Goal: Task Accomplishment & Management: Manage account settings

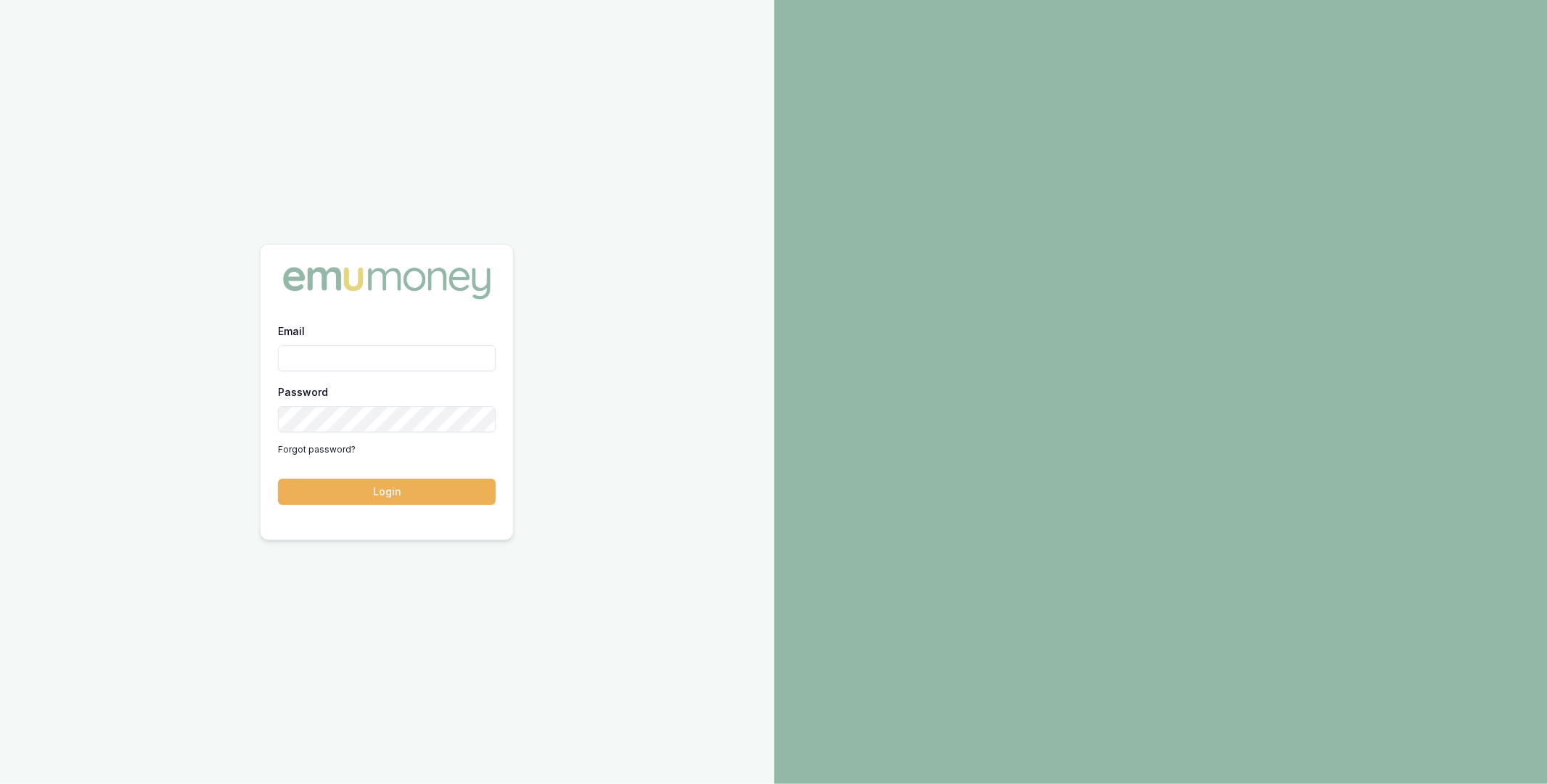
click at [396, 361] on input "Email" at bounding box center [387, 358] width 218 height 26
type input "m@emumoney.com.au"
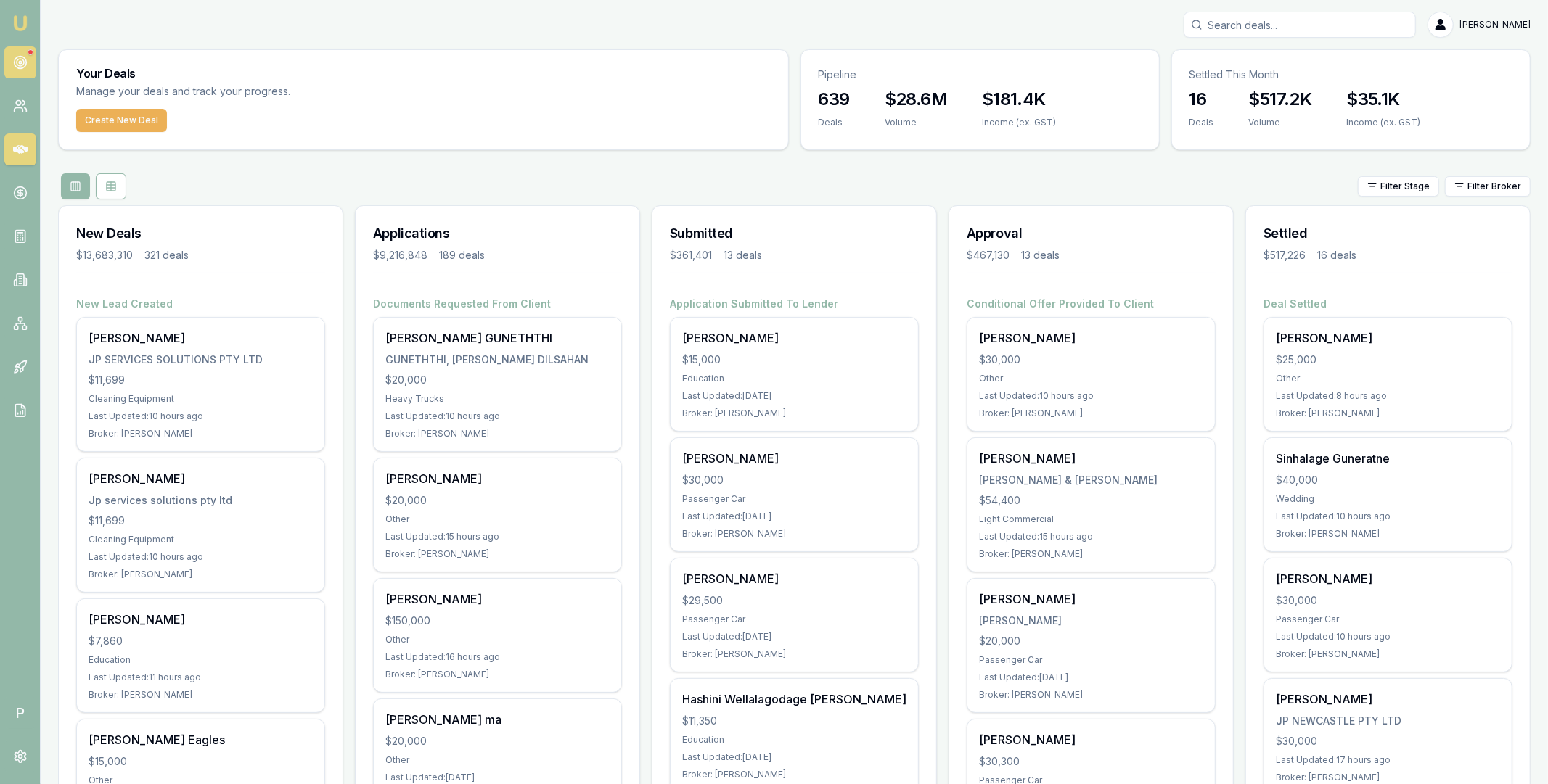
click at [30, 64] on link at bounding box center [20, 62] width 32 height 32
click at [1476, 188] on html "Emu Broker P Matt Leeburn Toggle Menu Your Deals Manage your deals and track yo…" at bounding box center [774, 392] width 1548 height 784
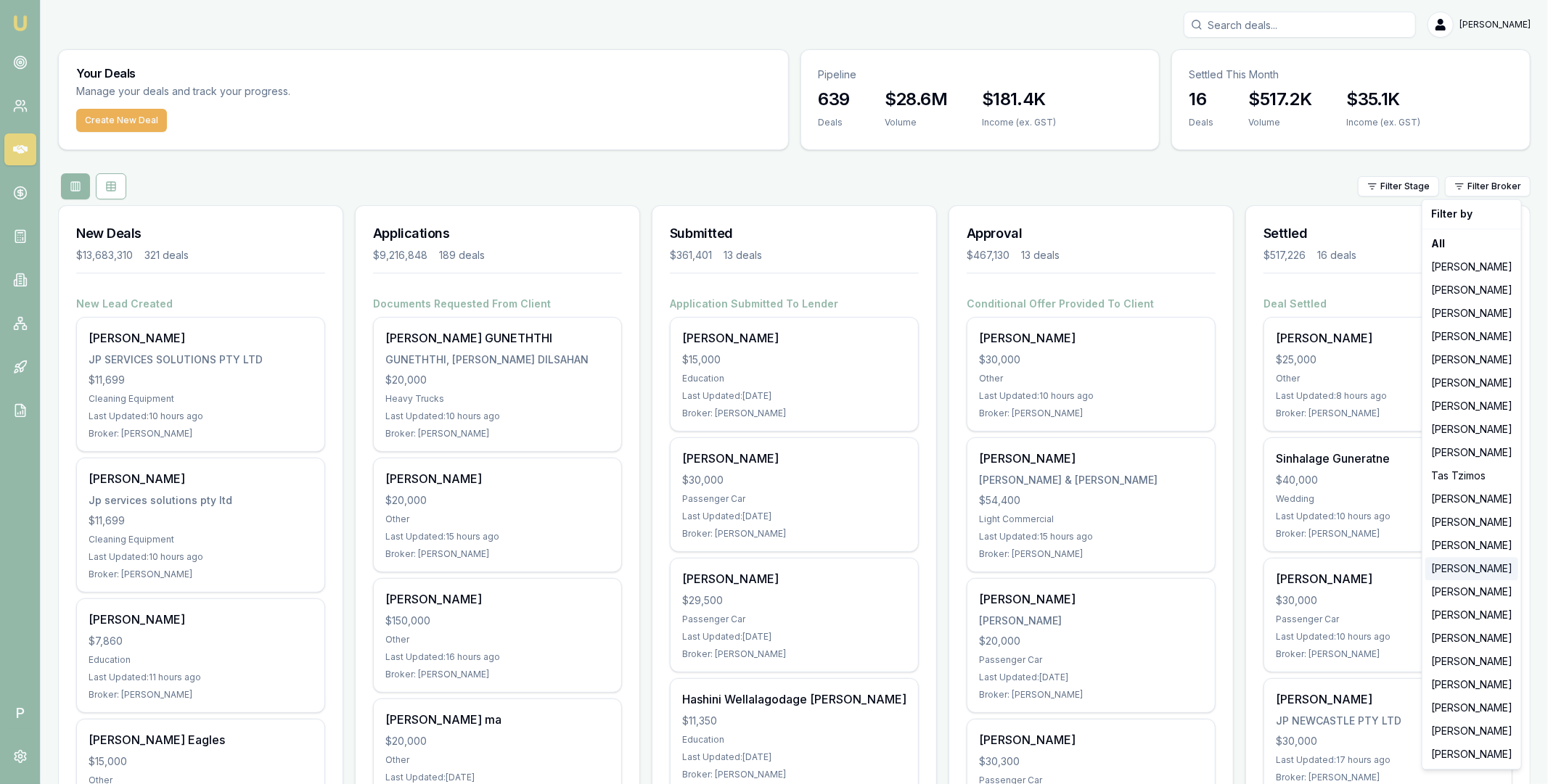
click at [1459, 571] on div "[PERSON_NAME]" at bounding box center [1472, 569] width 92 height 23
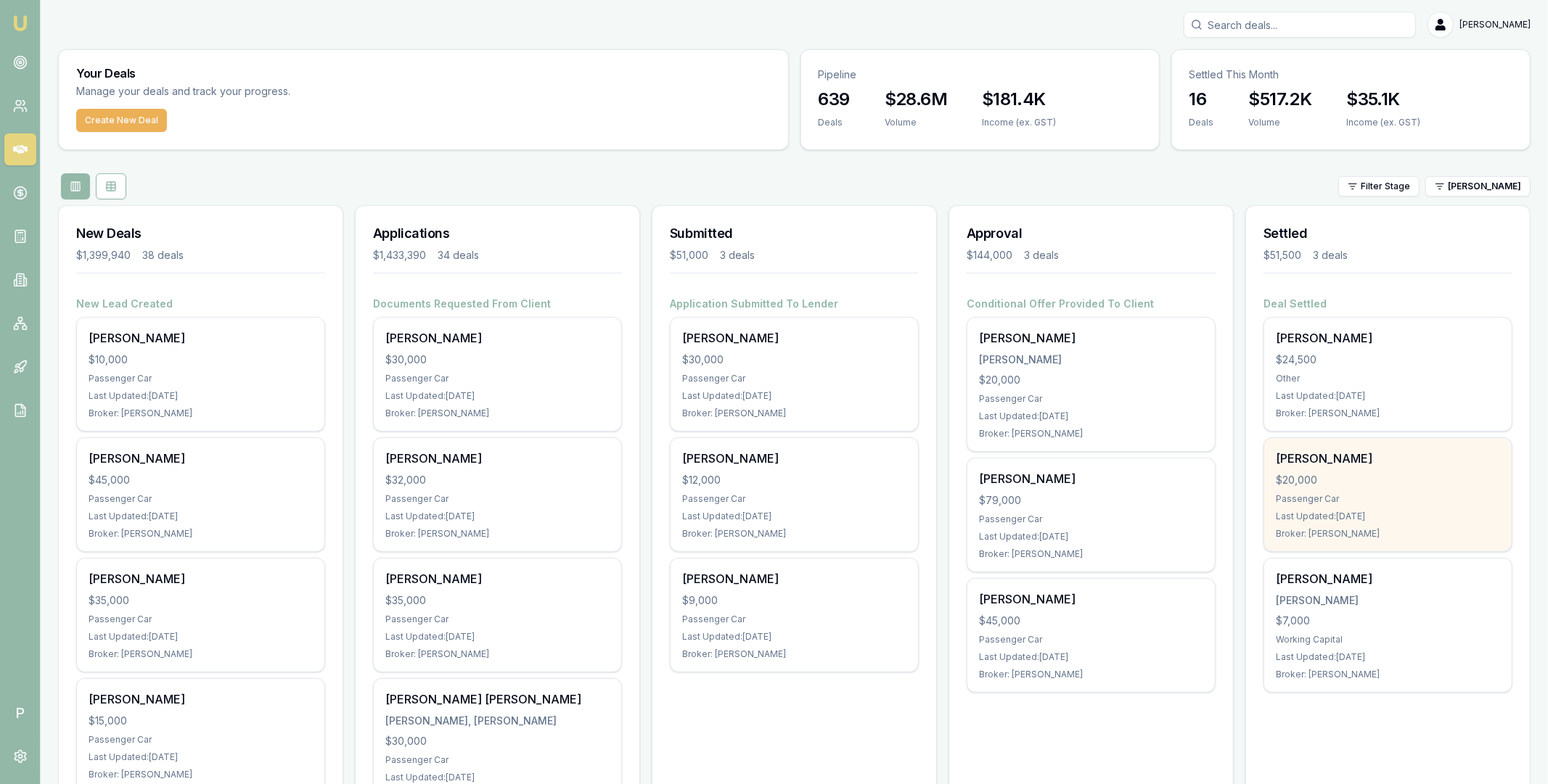
click at [1404, 480] on div "$20,000" at bounding box center [1388, 480] width 224 height 14
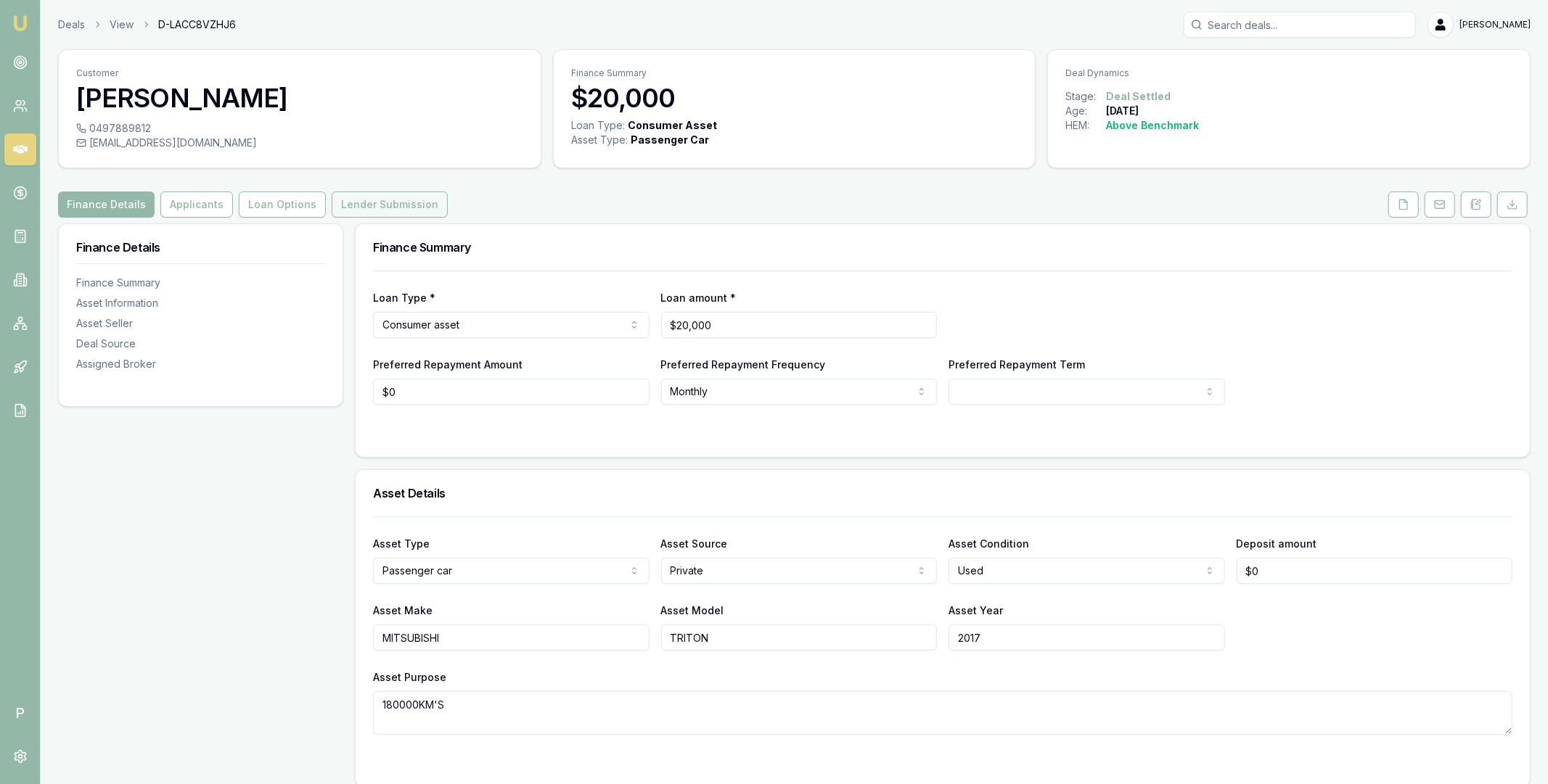
click at [367, 212] on button "Lender Submission" at bounding box center [389, 204] width 116 height 26
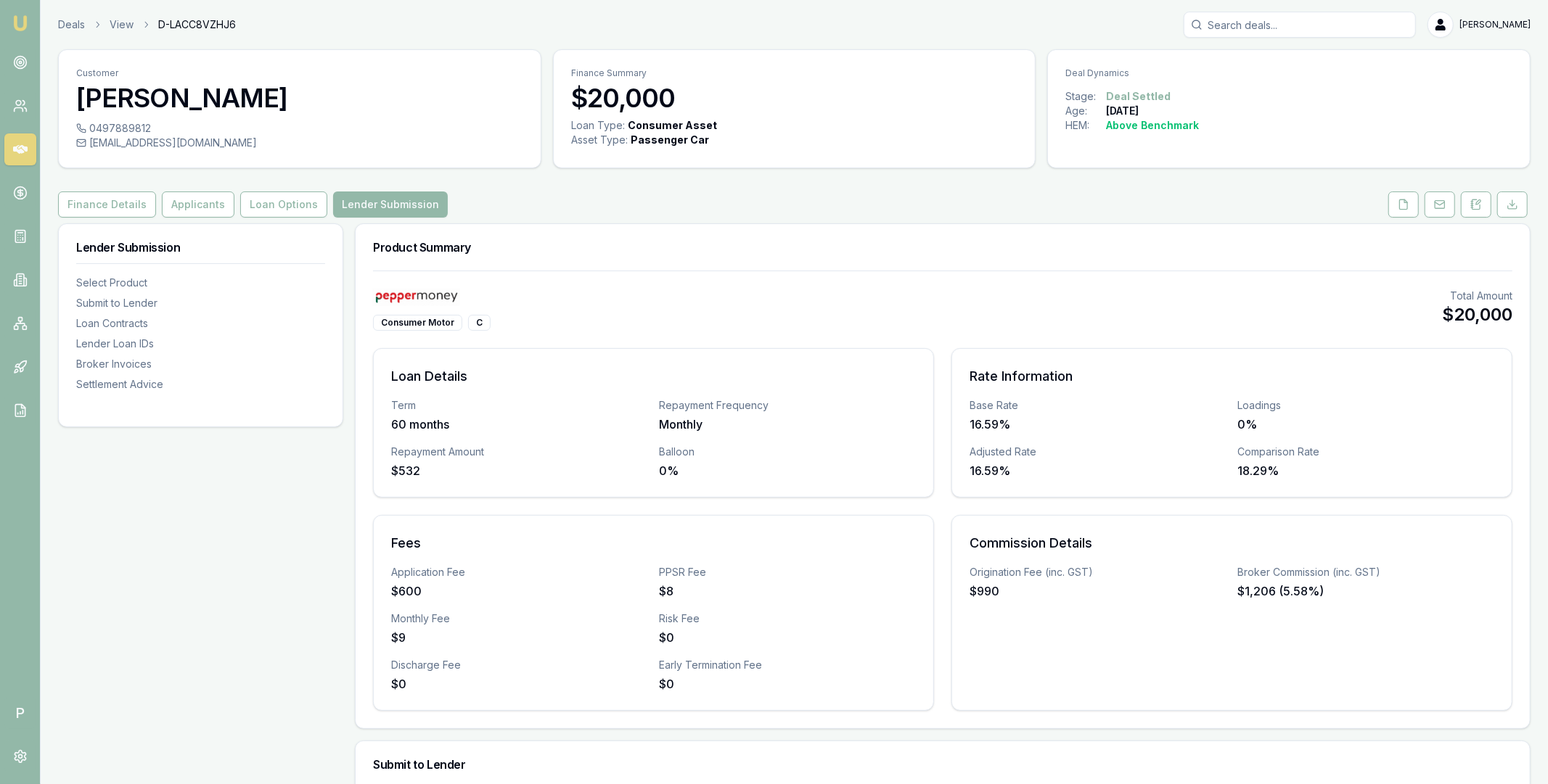
click at [21, 149] on icon at bounding box center [20, 149] width 14 height 9
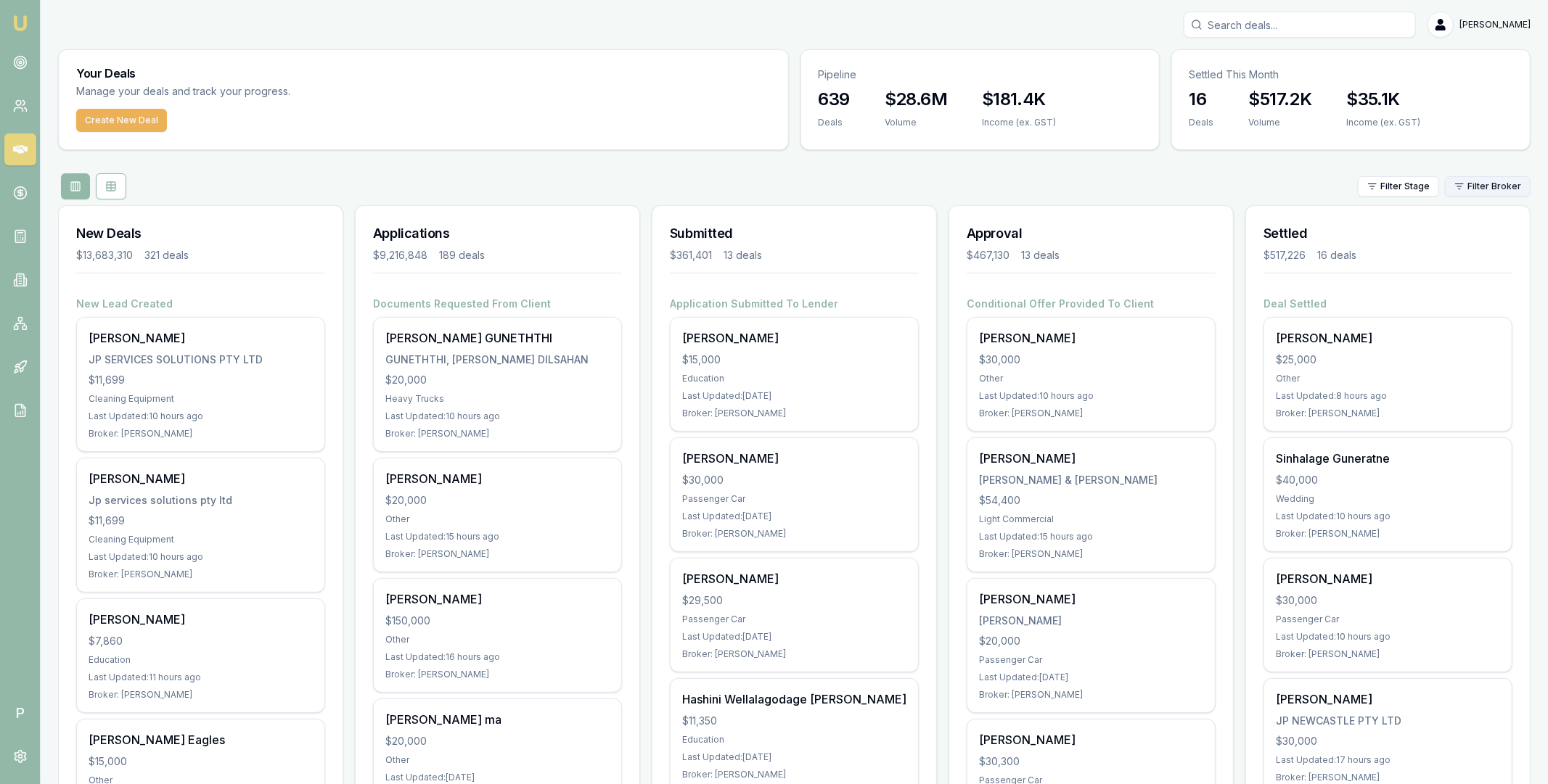
click at [1487, 188] on html "Emu Broker P Matt Leeburn Toggle Menu Your Deals Manage your deals and track yo…" at bounding box center [774, 392] width 1548 height 784
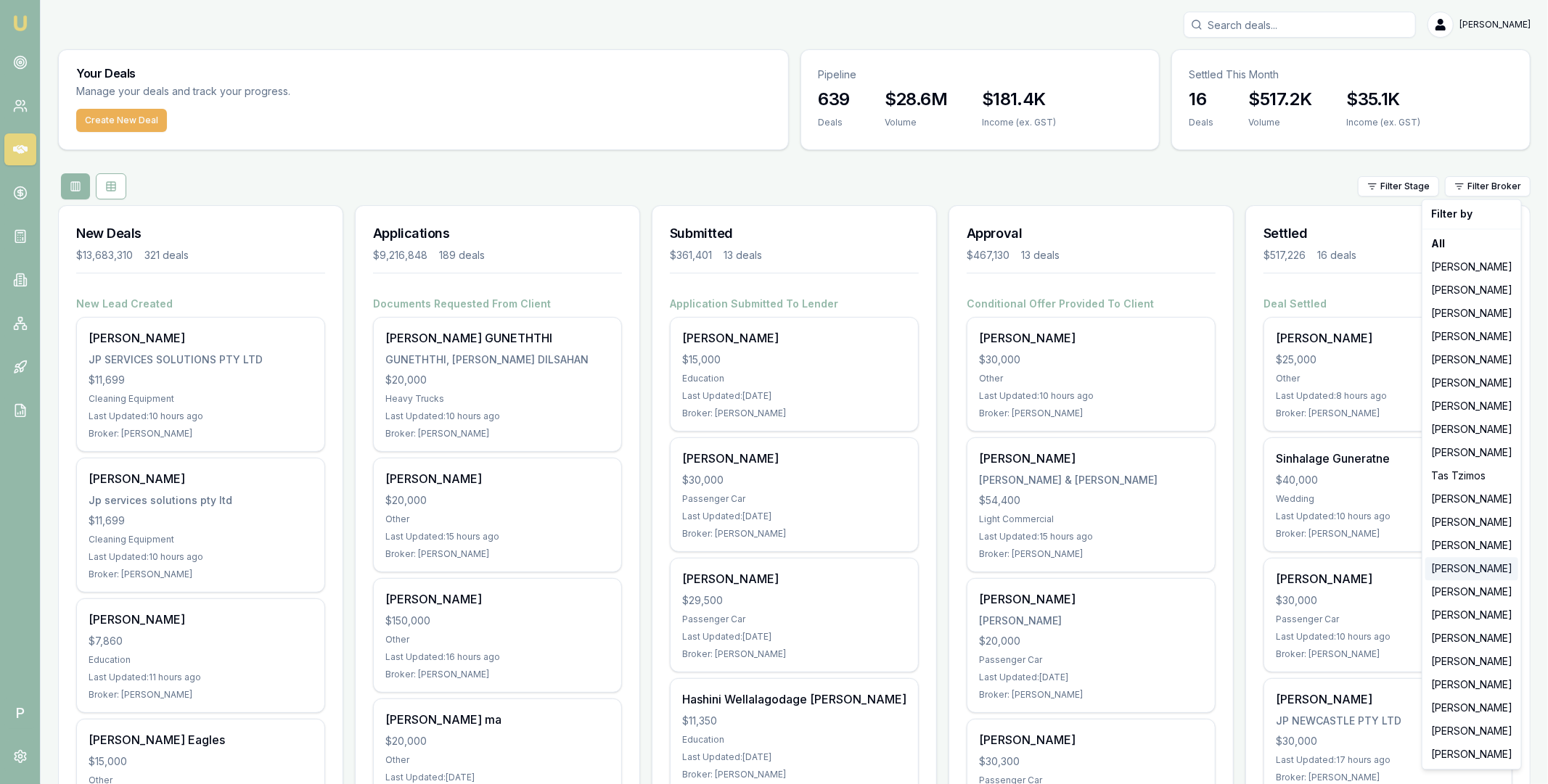
click at [1465, 566] on div "[PERSON_NAME]" at bounding box center [1472, 569] width 92 height 23
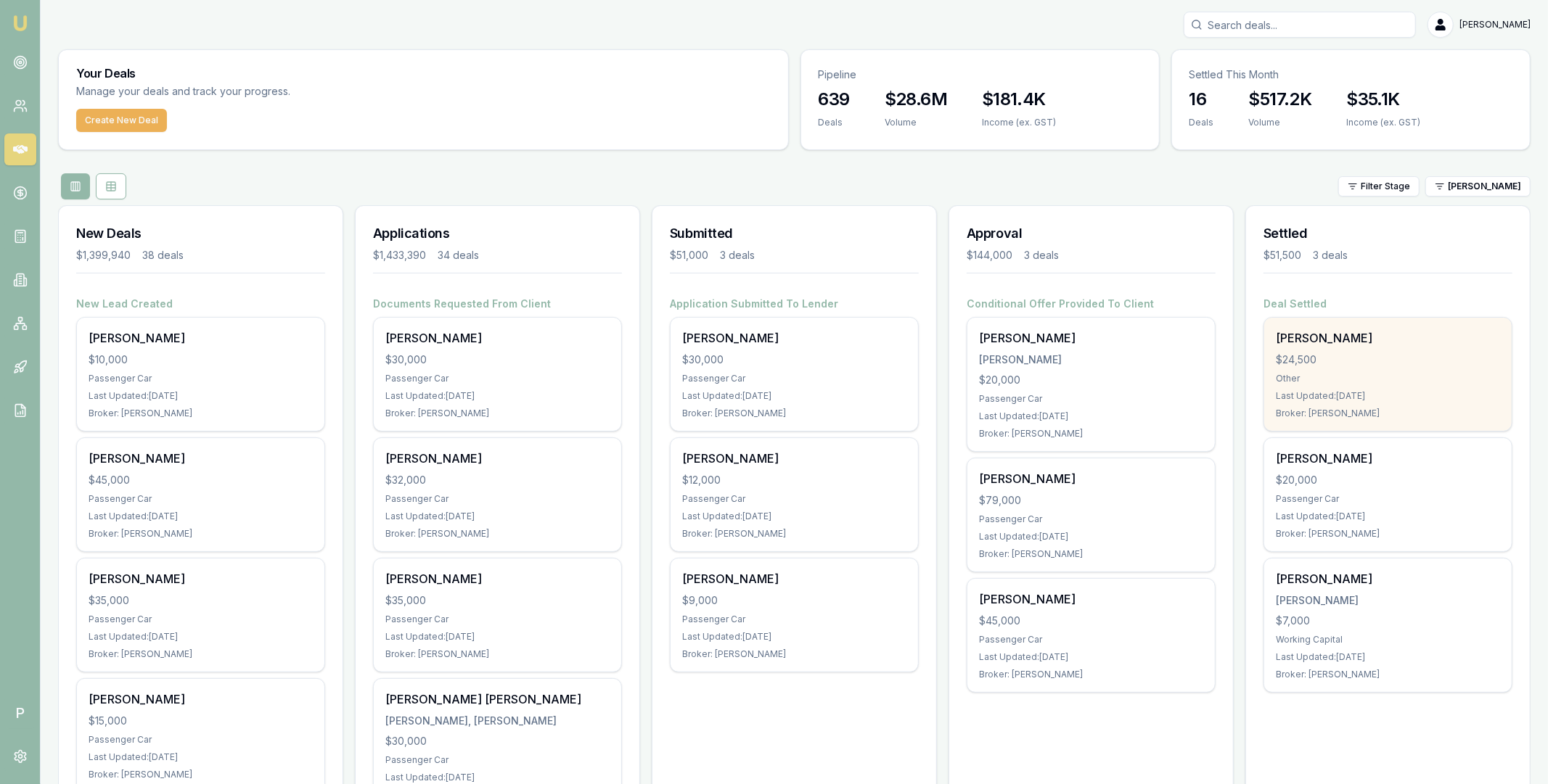
click at [1408, 361] on div "$24,500" at bounding box center [1388, 360] width 224 height 14
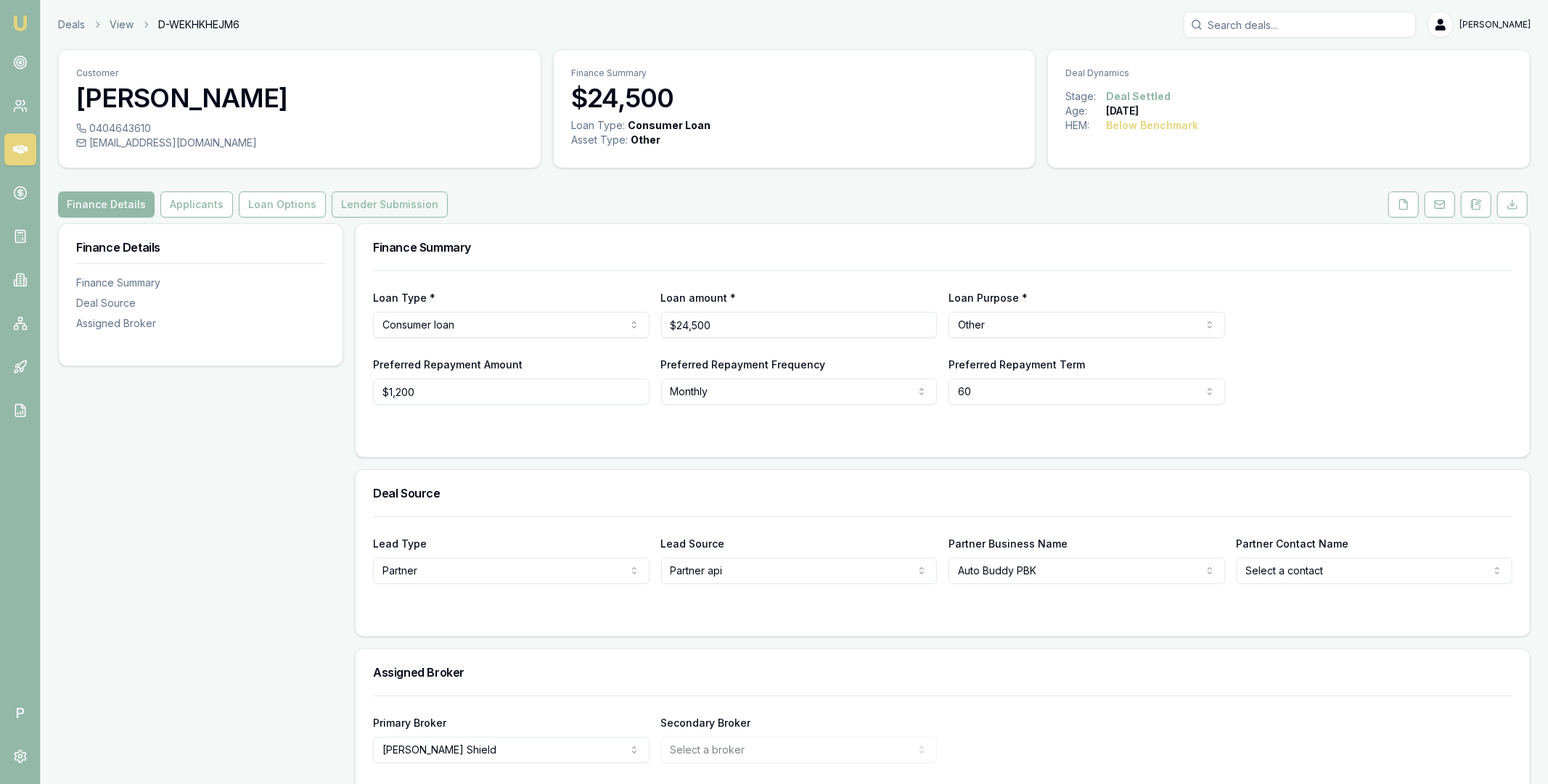
click at [409, 194] on button "Lender Submission" at bounding box center [389, 204] width 116 height 26
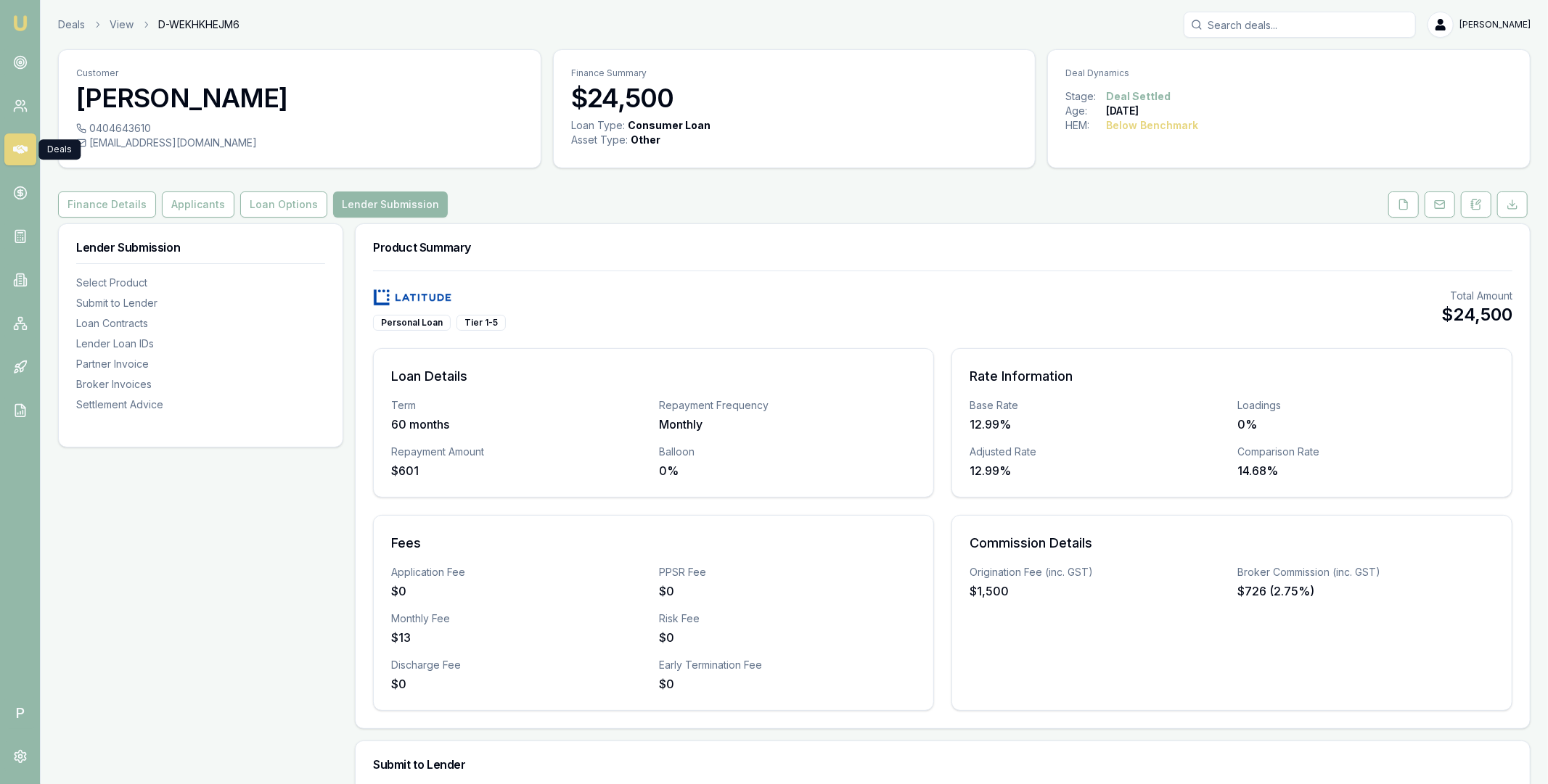
click at [22, 151] on icon at bounding box center [20, 149] width 14 height 9
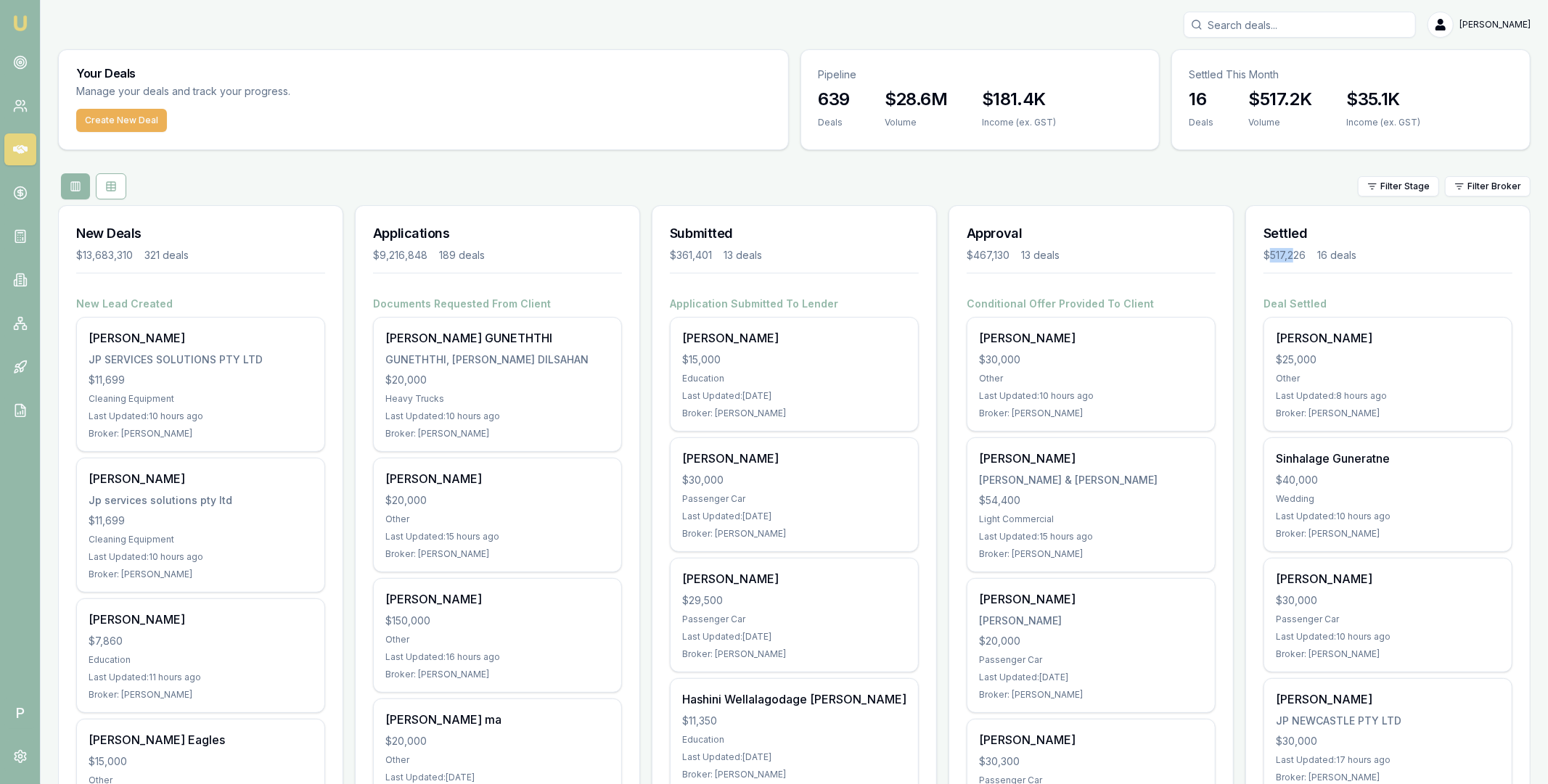
drag, startPoint x: 1270, startPoint y: 255, endPoint x: 1293, endPoint y: 255, distance: 23.0
click at [1293, 255] on div "$517,226" at bounding box center [1284, 255] width 42 height 14
